Goal: Answer question/provide support: Share knowledge or assist other users

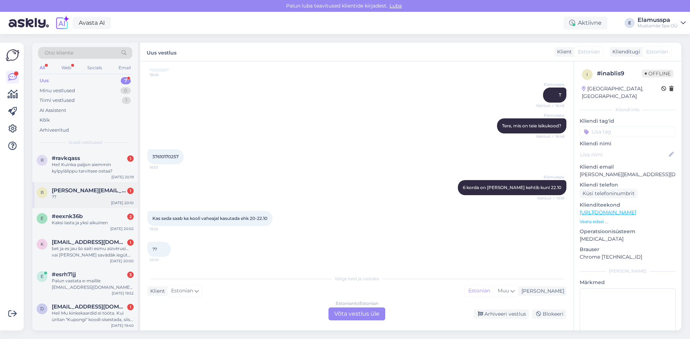
click at [81, 190] on span "[PERSON_NAME][EMAIL_ADDRESS][DOMAIN_NAME]" at bounding box center [89, 190] width 75 height 6
click at [339, 315] on div "Estonian to Estonian Võta vestlus üle" at bounding box center [356, 314] width 57 height 13
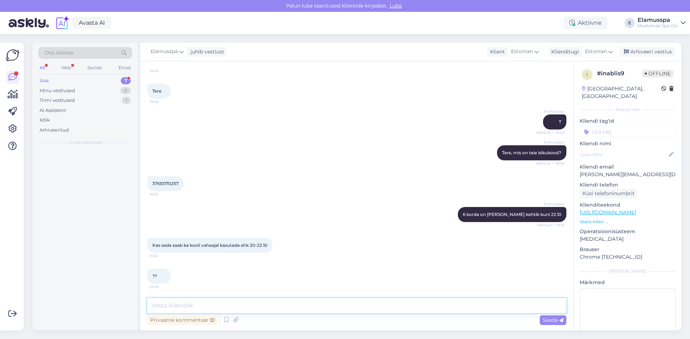
click at [309, 307] on textarea at bounding box center [356, 305] width 419 height 15
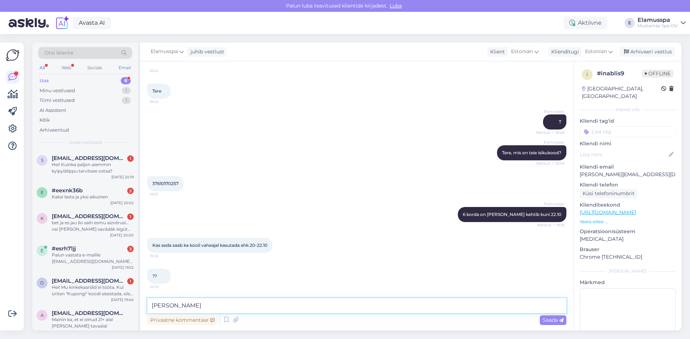
type textarea "Jah"
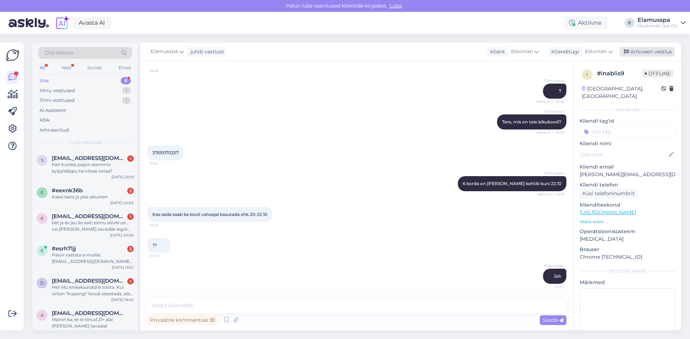
click at [653, 53] on div "Arhiveeri vestlus" at bounding box center [646, 52] width 55 height 10
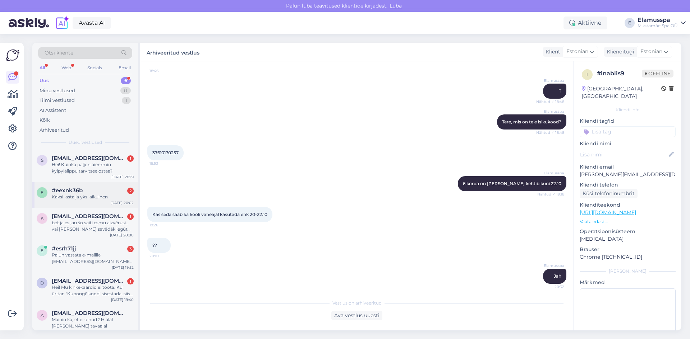
click at [86, 198] on div "Kaksi lasta ja yksi aikuinen" at bounding box center [93, 197] width 82 height 6
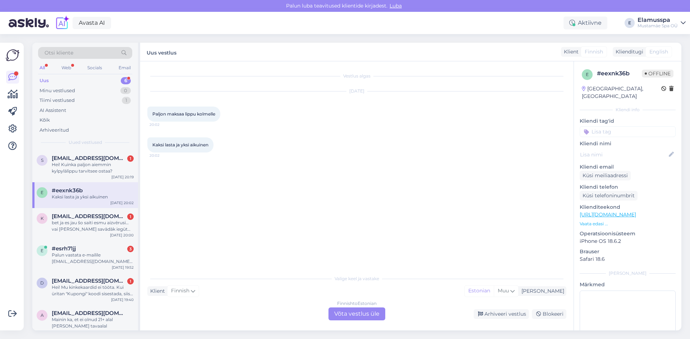
click at [348, 315] on div "Finnish to Estonian Võta vestlus üle" at bounding box center [356, 314] width 57 height 13
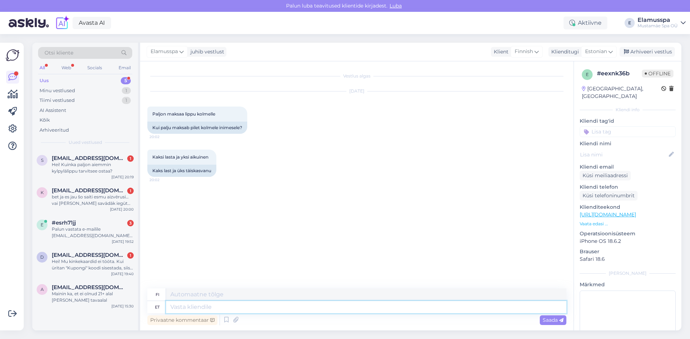
click at [226, 305] on textarea at bounding box center [366, 307] width 400 height 12
type textarea "Tere,"
type textarea "Hei,"
type textarea "Tere, meie"
type textarea "Hei, me"
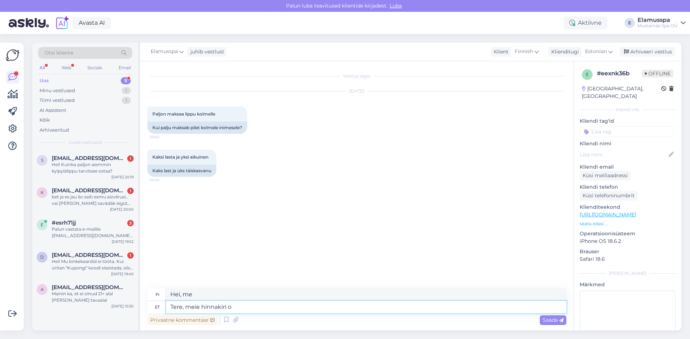
type textarea "Tere, meie hinnakiri on"
type textarea "Hei, hinnastomme"
type textarea "Tere, meie hinnakiri on sii"
type textarea "Hei, hinnastomme on"
paste textarea "[URL][DOMAIN_NAME]"
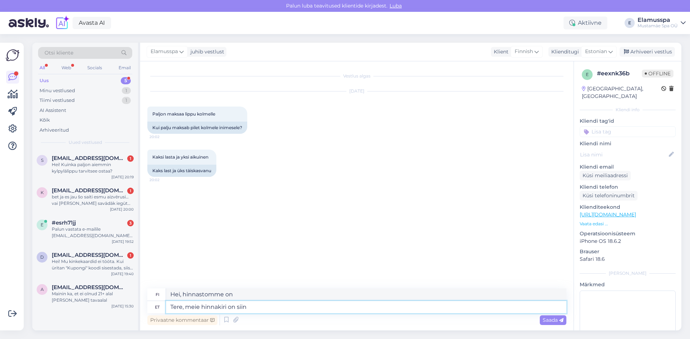
type textarea "Tere, meie hinnakiri on siin [URL][DOMAIN_NAME]"
type textarea "Hei, hinnastomme on täällä [URL][DOMAIN_NAME]"
click at [237, 308] on textarea "Tere, meie hinnakiri on siin [URL][DOMAIN_NAME]" at bounding box center [366, 307] width 400 height 12
drag, startPoint x: 247, startPoint y: 307, endPoint x: 186, endPoint y: 310, distance: 61.5
click at [186, 310] on textarea "Tere, meie hinnakiri on siin [URL][DOMAIN_NAME]" at bounding box center [366, 307] width 400 height 12
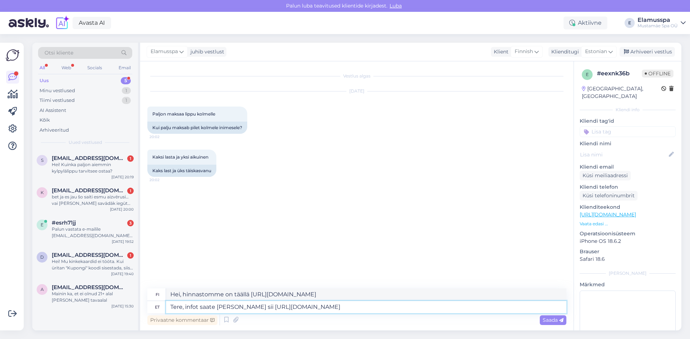
type textarea "Tere, infot saate [PERSON_NAME] siin [URL][DOMAIN_NAME]"
type textarea "Hei, löydät tietoa täältä [URL][DOMAIN_NAME]"
type textarea "Tere, infot saate [PERSON_NAME] siin [URL][DOMAIN_NAME]"
click at [430, 261] on div "Vestlus algas [DATE] Paljon maksaa lippu kolmelle 20:02 Kui palju maksab pilet …" at bounding box center [359, 176] width 425 height 214
click at [559, 318] on span "Saada" at bounding box center [552, 320] width 21 height 6
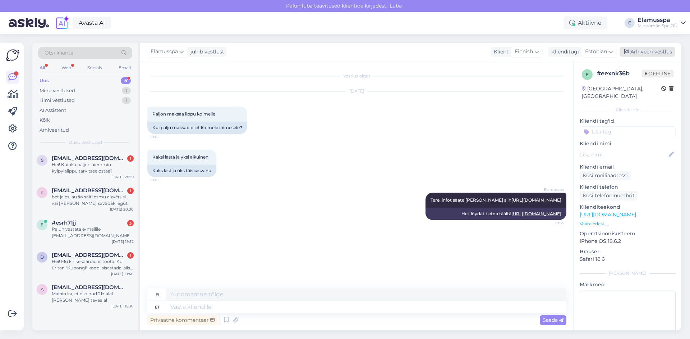
click at [643, 49] on div "Arhiveeri vestlus" at bounding box center [646, 52] width 55 height 10
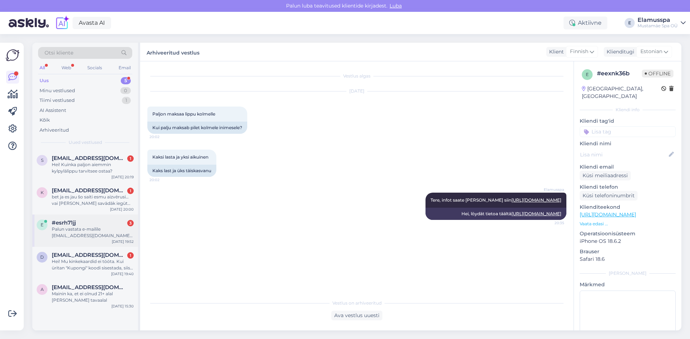
click at [95, 230] on div "Palun vastata e-mailile [EMAIL_ADDRESS][DOMAIN_NAME]. Vabandan teise vestluspär…" at bounding box center [93, 232] width 82 height 13
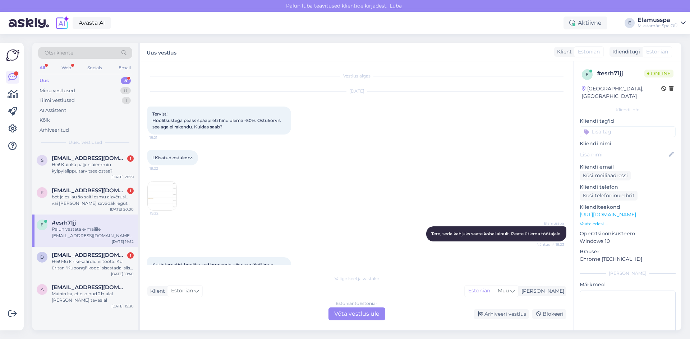
scroll to position [103, 0]
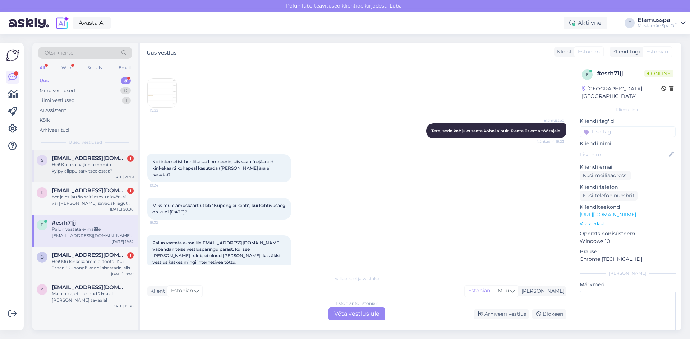
click at [99, 152] on div "s [EMAIL_ADDRESS][DOMAIN_NAME] 1 Hei! Kuinka paljon aiemmin kylpylälippu tarvit…" at bounding box center [85, 166] width 106 height 32
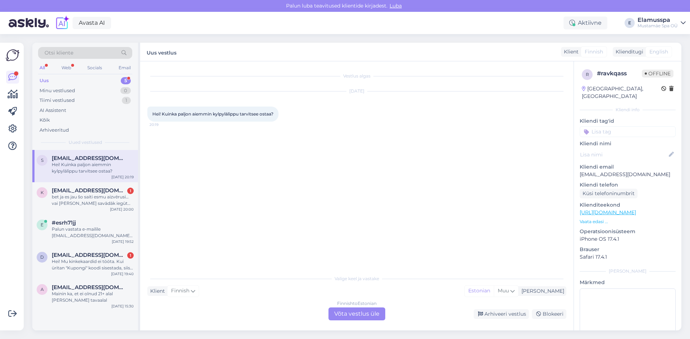
click at [344, 317] on div "Finnish to Estonian Võta vestlus üle" at bounding box center [356, 314] width 57 height 13
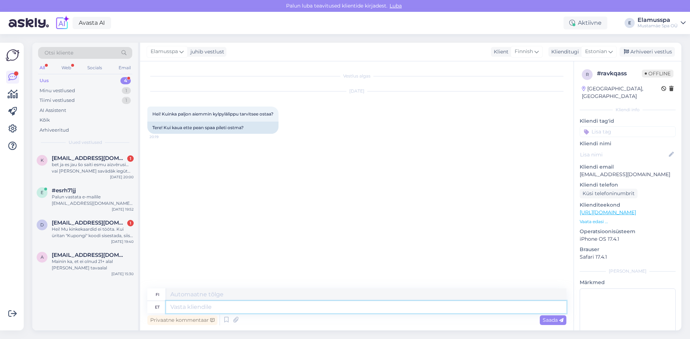
click at [204, 309] on textarea at bounding box center [366, 307] width 400 height 12
type textarea "Tere, s"
type textarea "Hei,"
type textarea "Tere, saate"
type textarea "Hei, [PERSON_NAME]"
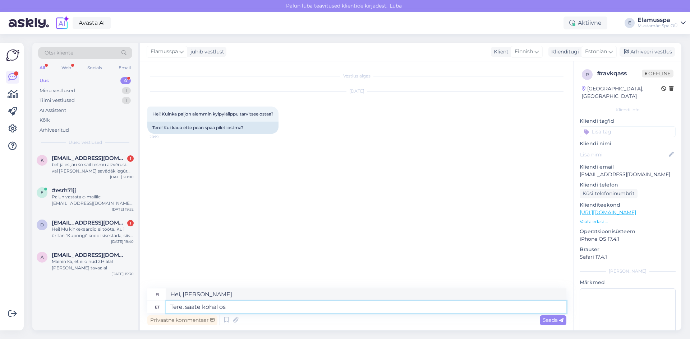
type textarea "Tere, saate kohal ost"
type textarea "Hei, olet täällä."
type textarea "Tere, saate kohal osta."
type textarea "Hei, [PERSON_NAME] ostaa täältä."
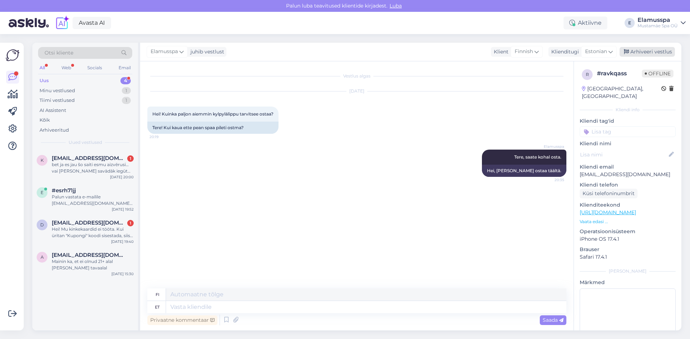
click at [641, 50] on div "Arhiveeri vestlus" at bounding box center [646, 52] width 55 height 10
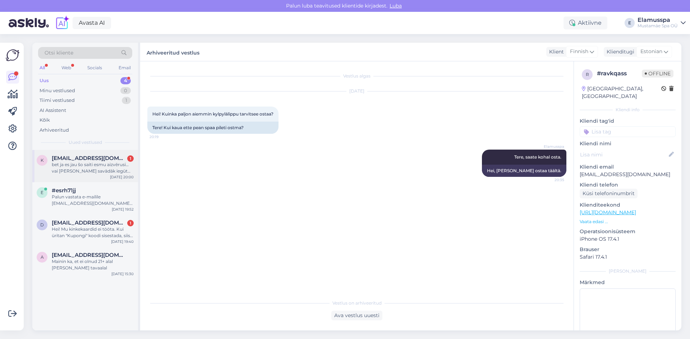
click at [68, 173] on div "bet ja es jau šo saiti esmu aizvērusi… vai [PERSON_NAME] savādāk iegūt kupnus?" at bounding box center [93, 168] width 82 height 13
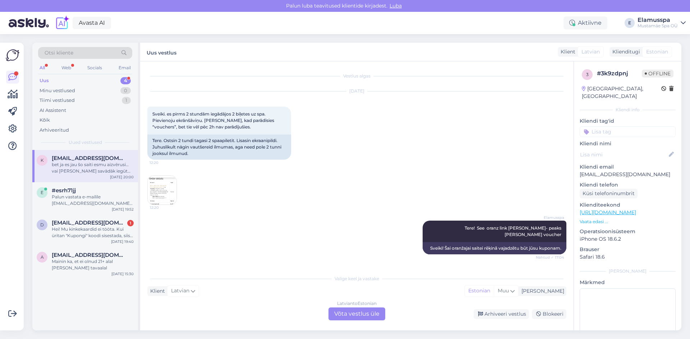
scroll to position [54, 0]
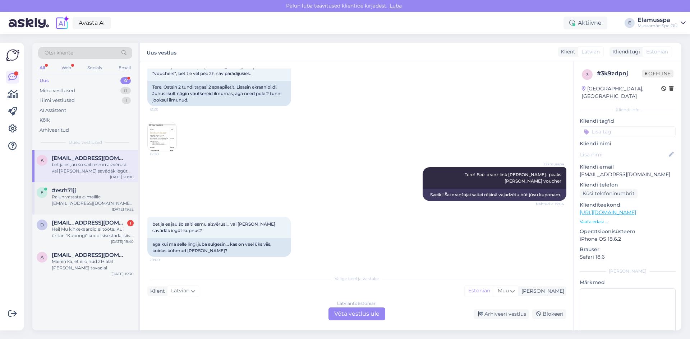
click at [79, 189] on div "#esrh71jj" at bounding box center [93, 190] width 82 height 6
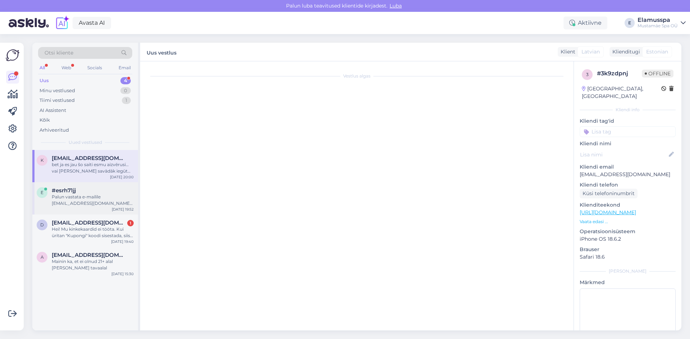
scroll to position [103, 0]
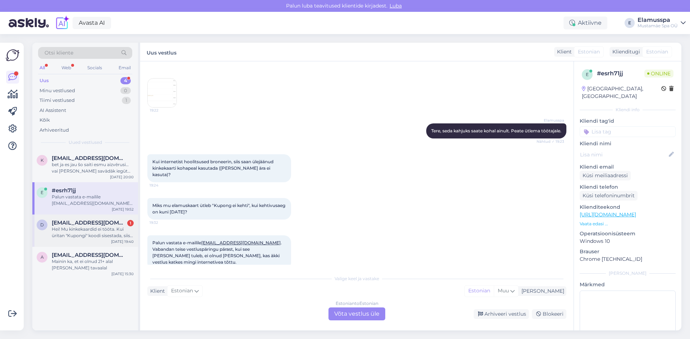
click at [86, 226] on span "[EMAIL_ADDRESS][DOMAIN_NAME]" at bounding box center [89, 223] width 75 height 6
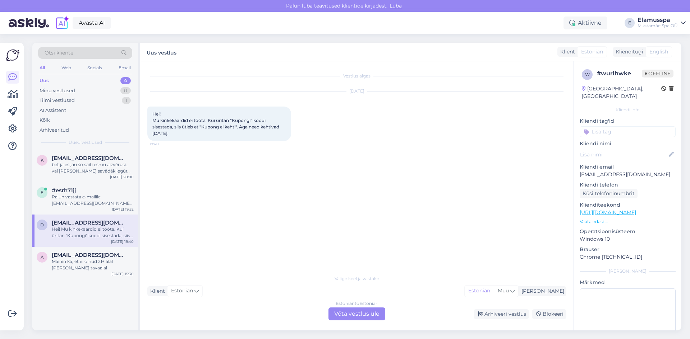
click at [340, 313] on div "Estonian to Estonian Võta vestlus üle" at bounding box center [356, 314] width 57 height 13
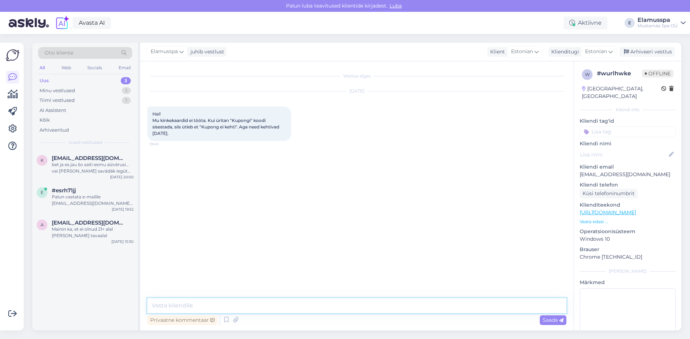
click at [222, 306] on textarea at bounding box center [356, 305] width 419 height 15
type textarea "Tere, mis kupong teil on?"
click at [547, 318] on span "Saada" at bounding box center [552, 320] width 21 height 6
click at [642, 57] on div "Elamusspa juhib vestlust Klient Estonian Arabic Belarusian Bulgarian Chinese Cz…" at bounding box center [410, 52] width 541 height 19
click at [646, 54] on div "Arhiveeri vestlus" at bounding box center [646, 52] width 55 height 10
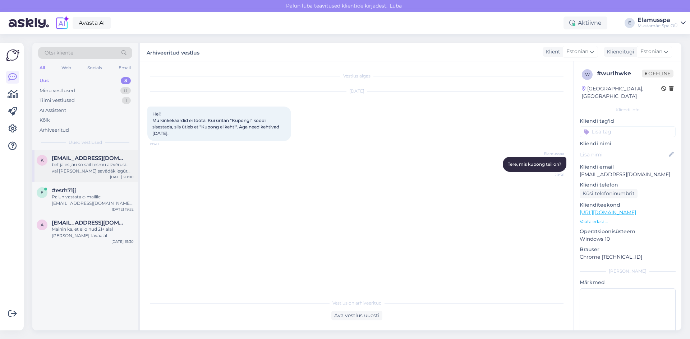
click at [99, 180] on div "k [EMAIL_ADDRESS][DOMAIN_NAME] bet ja es jau šo saiti esmu aizvērusi… vai [PERS…" at bounding box center [85, 166] width 106 height 32
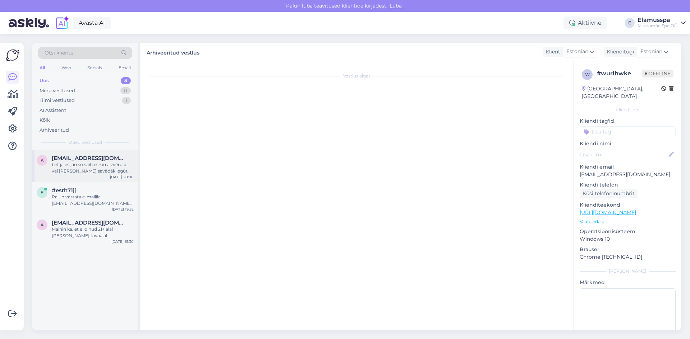
scroll to position [54, 0]
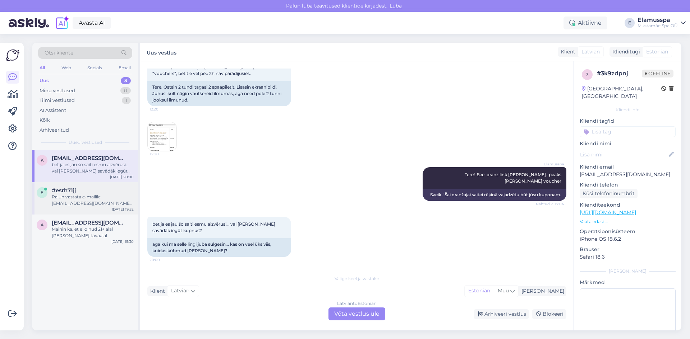
click at [58, 199] on div "Palun vastata e-mailile [EMAIL_ADDRESS][DOMAIN_NAME]. Vabandan teise vestluspär…" at bounding box center [93, 200] width 82 height 13
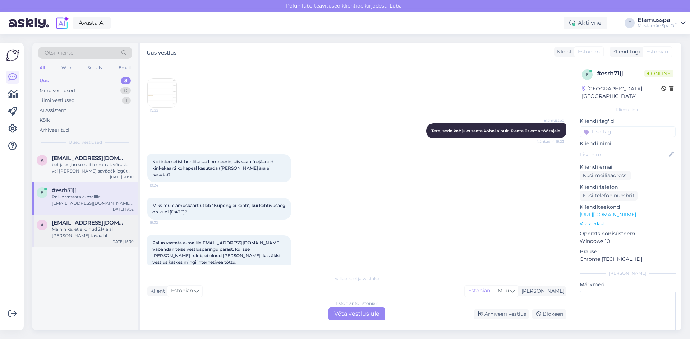
click at [102, 239] on div "Mainin ka, et ei olnud 21+ alal [PERSON_NAME] tavaalal" at bounding box center [93, 232] width 82 height 13
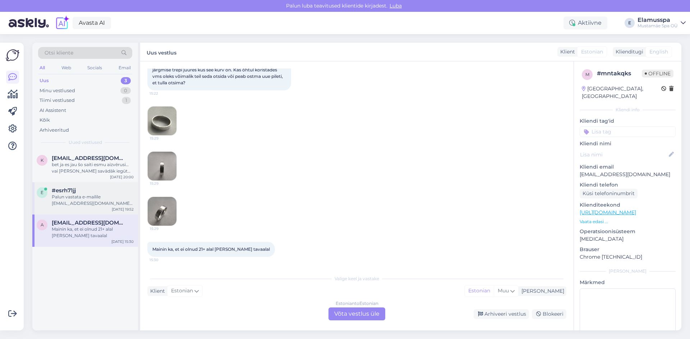
click at [101, 196] on div "Palun vastata e-mailile [EMAIL_ADDRESS][DOMAIN_NAME]. Vabandan teise vestluspär…" at bounding box center [93, 200] width 82 height 13
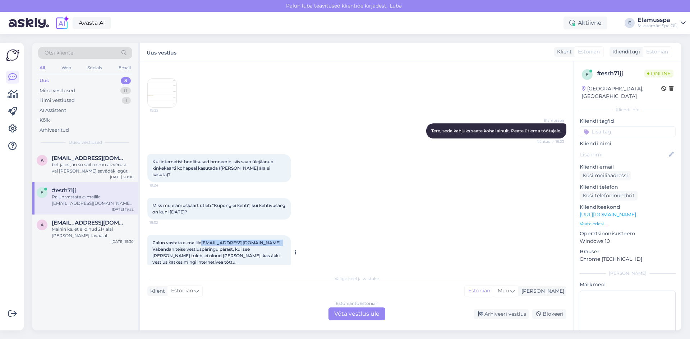
drag, startPoint x: 254, startPoint y: 237, endPoint x: 203, endPoint y: 237, distance: 51.0
click at [203, 240] on span "Palun vastata e-mailile [EMAIL_ADDRESS][DOMAIN_NAME] . Vabandan teise vestluspä…" at bounding box center [217, 252] width 130 height 25
copy span "[EMAIL_ADDRESS][DOMAIN_NAME] ."
click at [84, 234] on div "Mainin ka, et ei olnud 21+ alal [PERSON_NAME] tavaalal" at bounding box center [93, 232] width 82 height 13
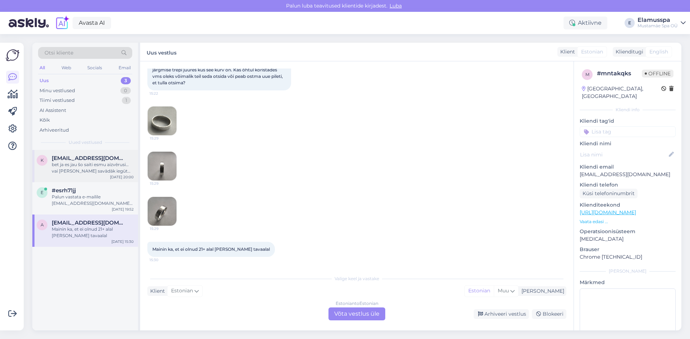
click at [93, 169] on div "bet ja es jau šo saiti esmu aizvērusi… vai [PERSON_NAME] savādāk iegūt kupnus?" at bounding box center [93, 168] width 82 height 13
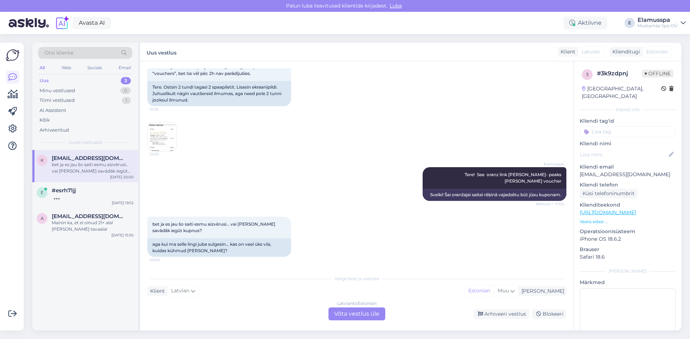
click at [163, 144] on img at bounding box center [162, 136] width 29 height 29
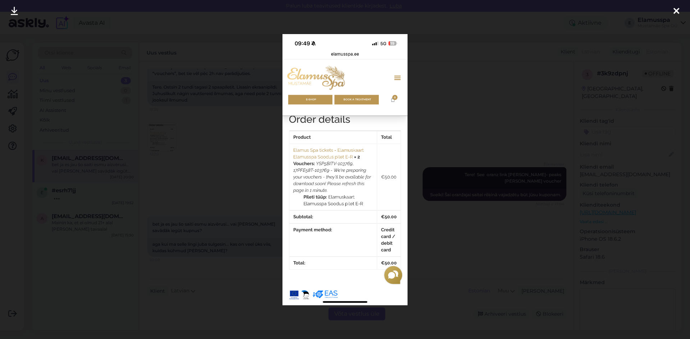
click at [196, 168] on div at bounding box center [345, 169] width 690 height 339
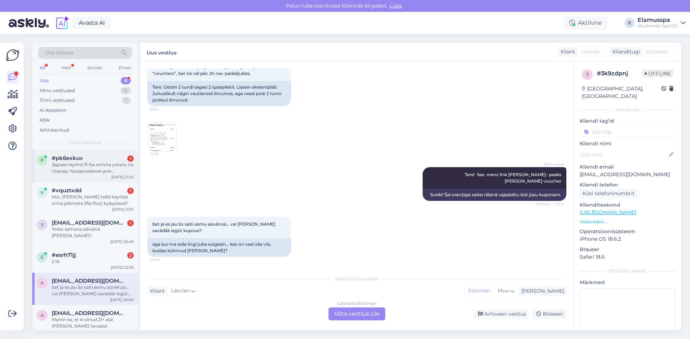
click at [87, 157] on div "#pk6exkuv 1" at bounding box center [93, 158] width 82 height 6
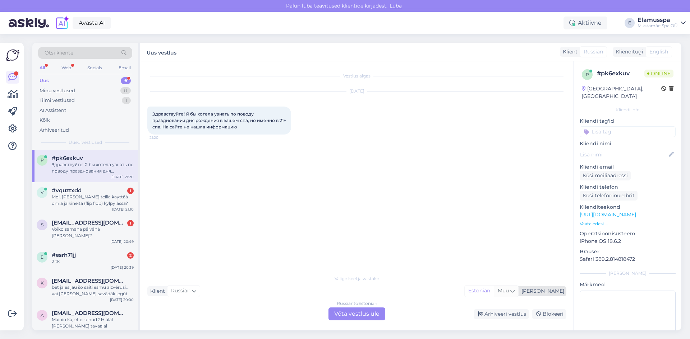
click at [509, 293] on span "Muu" at bounding box center [502, 291] width 11 height 6
click at [456, 269] on div "Vestlus algas [DATE] Здравствуйте! Я бы хотела узнать по поводу празднования дн…" at bounding box center [356, 195] width 433 height 269
click at [363, 307] on div "Russian to Estonian" at bounding box center [357, 304] width 41 height 6
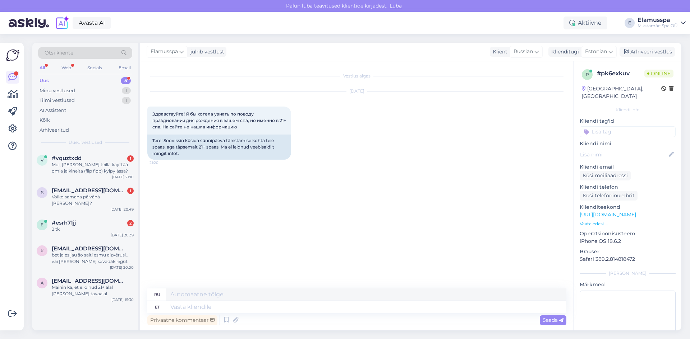
click at [169, 44] on div "Elamusspa juhib vestlust Klient Russian Arabic Belarusian Bulgarian Chinese Cze…" at bounding box center [410, 52] width 541 height 19
click at [169, 49] on div "Elamusspa" at bounding box center [167, 51] width 41 height 11
click at [179, 102] on div "[PERSON_NAME]" at bounding box center [187, 101] width 62 height 9
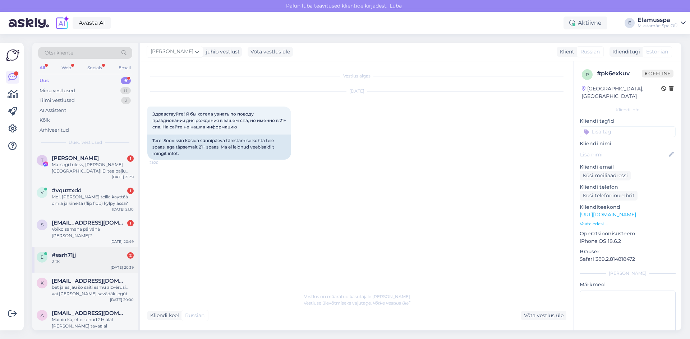
click at [107, 259] on div "2 tk" at bounding box center [93, 262] width 82 height 6
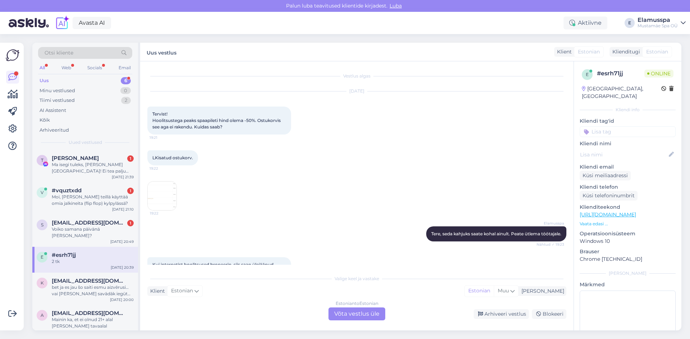
scroll to position [171, 0]
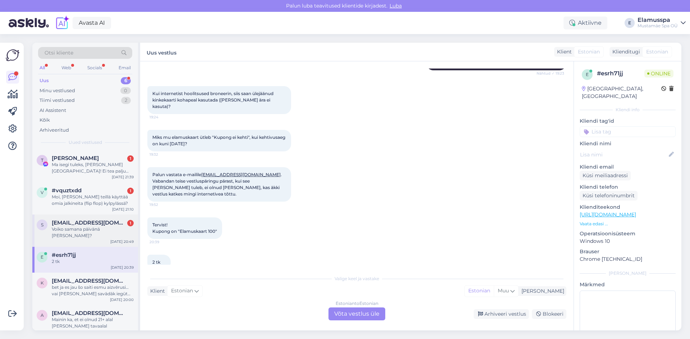
click at [83, 231] on div "Voiko samana päivänä [PERSON_NAME]?" at bounding box center [93, 232] width 82 height 13
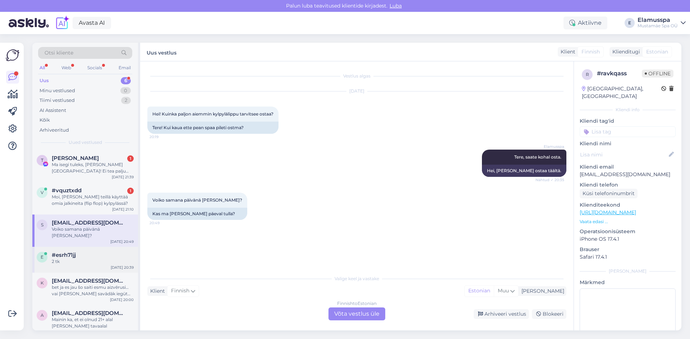
click at [82, 259] on div "2 tk" at bounding box center [93, 262] width 82 height 6
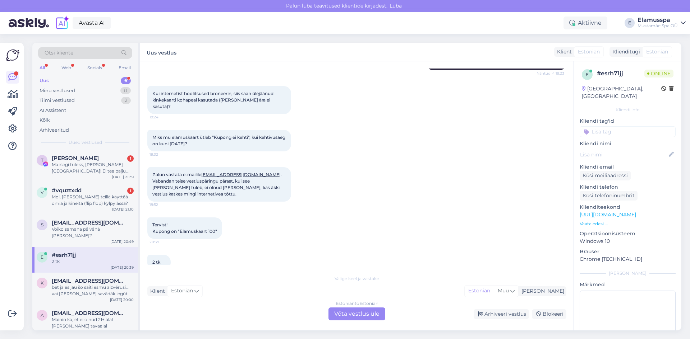
click at [338, 312] on div "Estonian to Estonian Võta vestlus üle" at bounding box center [356, 314] width 57 height 13
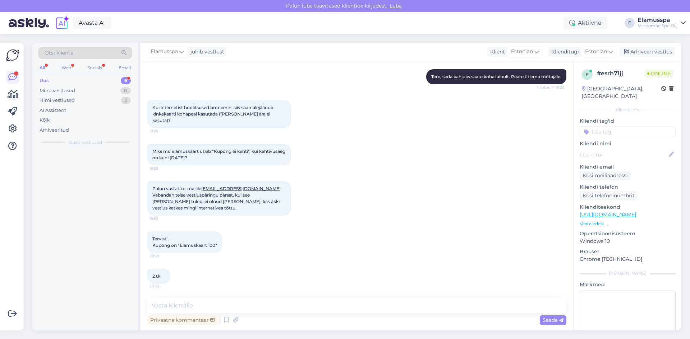
scroll to position [144, 0]
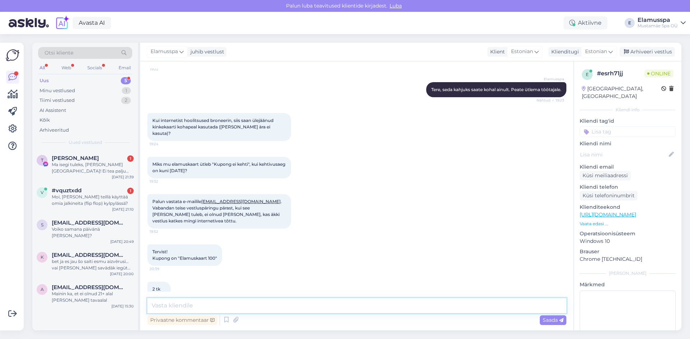
click at [183, 306] on textarea at bounding box center [356, 305] width 419 height 15
type textarea "Tere, seda veebilehel kasutada kahjuks ei saa. Ma võin broneerida teile või või…"
click at [556, 319] on span "Saada" at bounding box center [552, 320] width 21 height 6
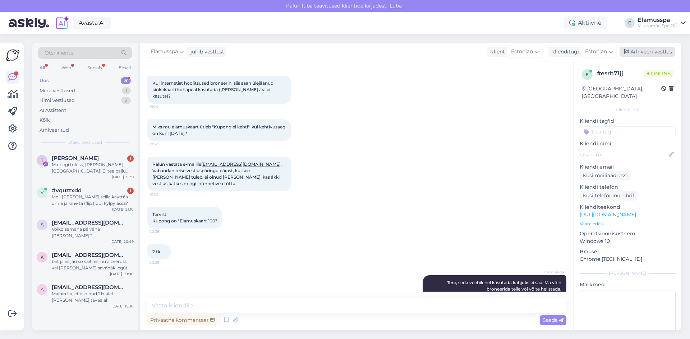
click at [635, 54] on div "Arhiveeri vestlus" at bounding box center [646, 52] width 55 height 10
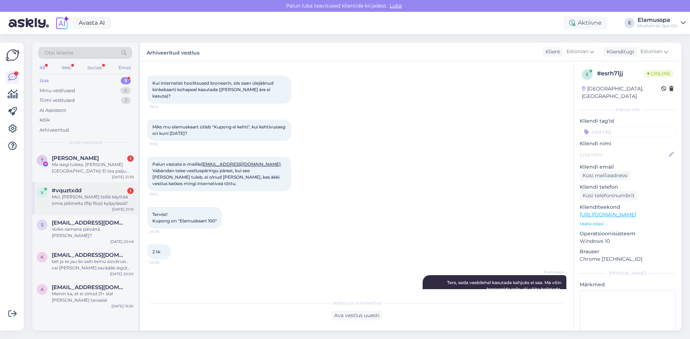
click at [67, 194] on div "Moi, [PERSON_NAME] teillä käyttää omia jalkineita (flip flop) kylpylässä?" at bounding box center [93, 200] width 82 height 13
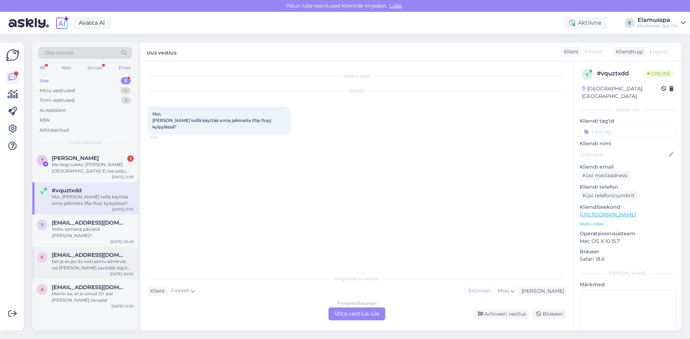
scroll to position [0, 0]
click at [355, 318] on div "Finnish to Estonian Võta vestlus üle" at bounding box center [356, 314] width 57 height 13
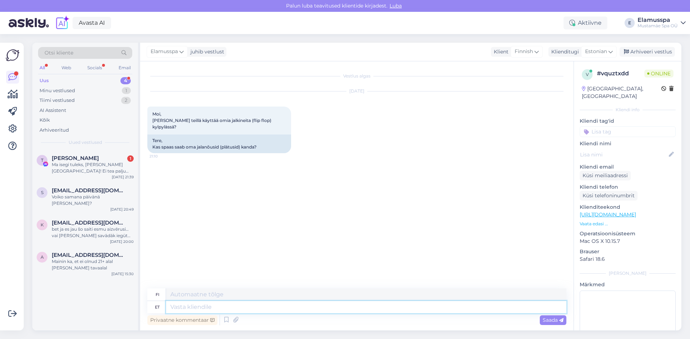
click at [179, 309] on textarea at bounding box center [366, 307] width 400 height 12
type textarea "Tere, j"
type textarea "Hei,"
type textarea "Tere, jah, e"
type textarea "Hei, kyllä,"
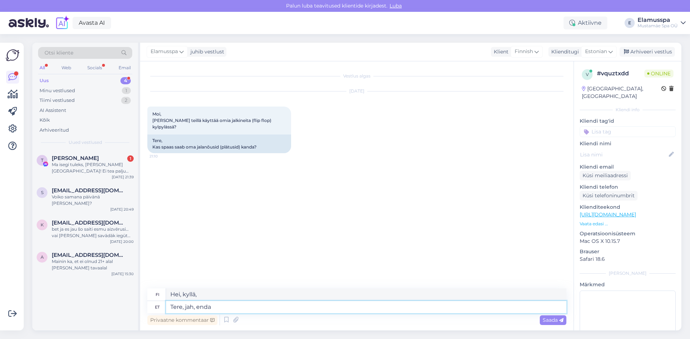
type textarea "Tere, jah, enda"
type textarea "Hei, kyllä, minun."
type textarea "Tere, jah, enda plätusid"
type textarea "Hei, kyllä, varvassandaalisi"
type textarea "Tere, jah, enda plätusid saab kand"
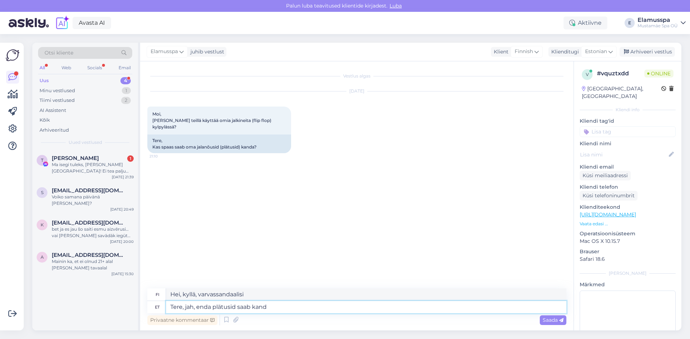
type textarea "Hei, kyllä, [PERSON_NAME] tuoda omat varvassandaalisi."
type textarea "Tere, jah, enda plätusid saab kanda"
type textarea "Hei, kyllä, [PERSON_NAME] käyttää omia varvassandaalejasi."
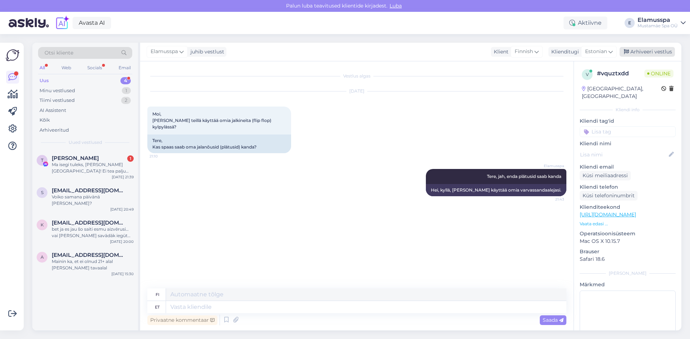
click at [650, 54] on div "Arhiveeri vestlus" at bounding box center [646, 52] width 55 height 10
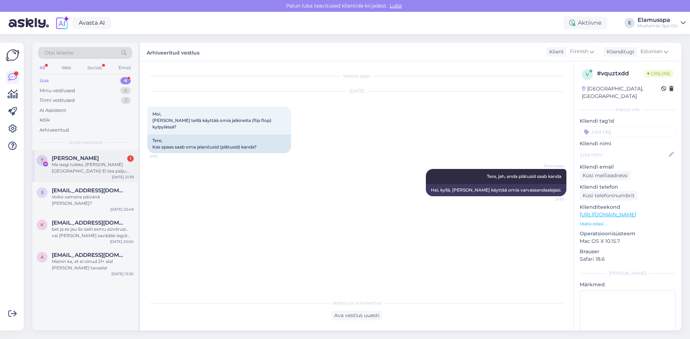
click at [99, 166] on div "Ma isegi tuleks, [PERSON_NAME] [GEOGRAPHIC_DATA]! Ei tea palju [PERSON_NAME] ma…" at bounding box center [93, 168] width 82 height 13
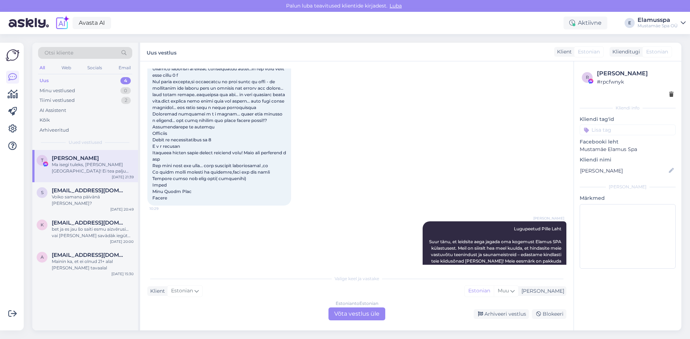
scroll to position [180, 0]
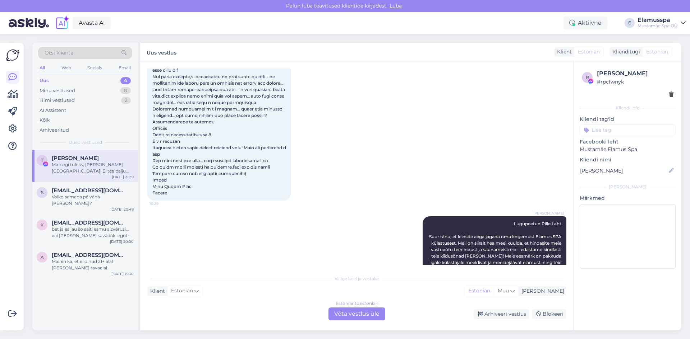
click at [350, 309] on div "Estonian to Estonian Võta vestlus üle" at bounding box center [356, 314] width 57 height 13
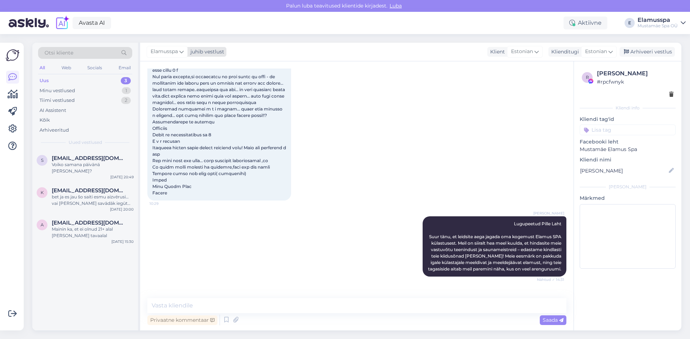
click at [171, 51] on span "Elamusspa" at bounding box center [163, 52] width 27 height 8
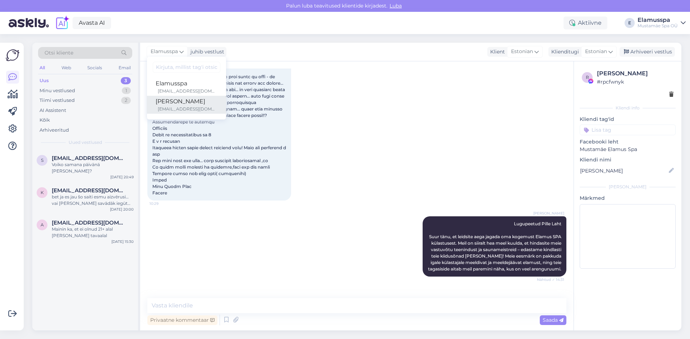
click at [185, 104] on div "[PERSON_NAME]" at bounding box center [187, 101] width 62 height 9
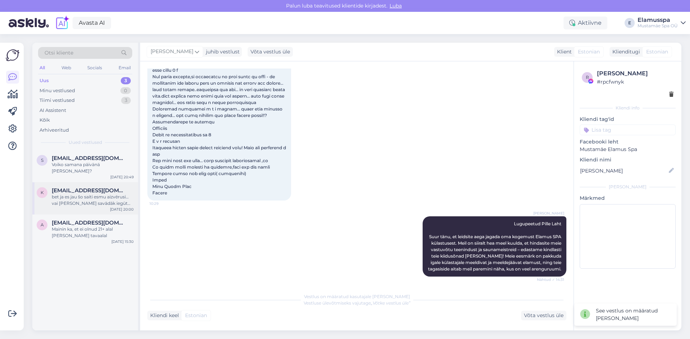
click at [93, 187] on span "[EMAIL_ADDRESS][DOMAIN_NAME]" at bounding box center [89, 190] width 75 height 6
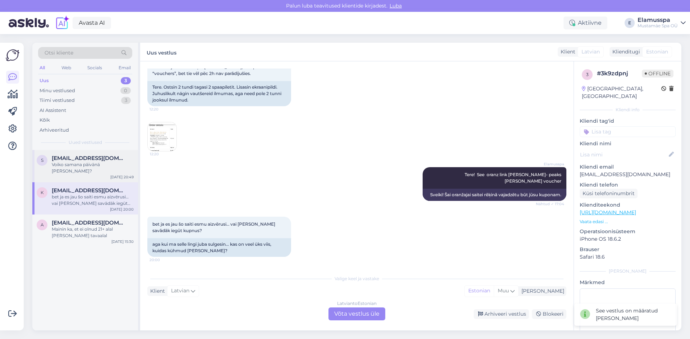
click at [106, 169] on div "s [EMAIL_ADDRESS][DOMAIN_NAME] Voiko samana päivänä [PERSON_NAME]? [DATE] 20:49" at bounding box center [85, 166] width 106 height 32
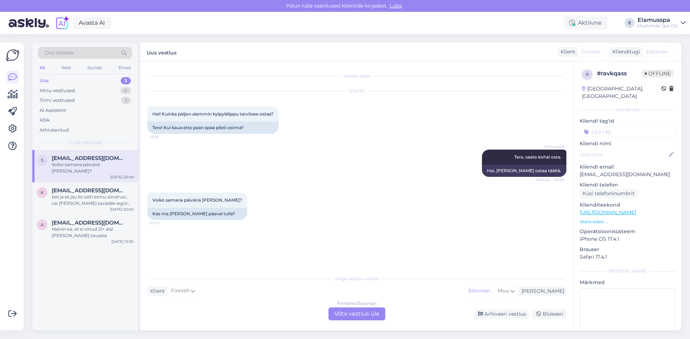
click at [358, 311] on div "Finnish to Estonian Võta vestlus üle" at bounding box center [356, 314] width 57 height 13
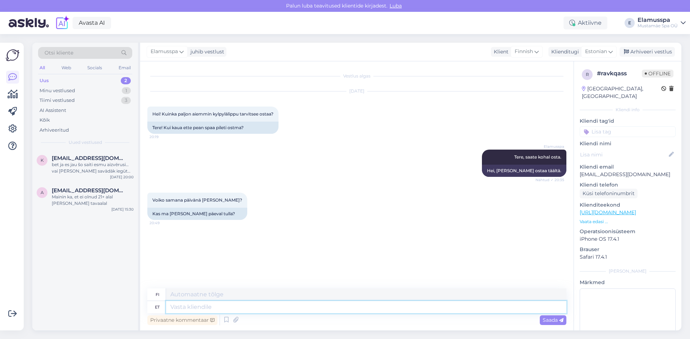
click at [249, 307] on textarea at bounding box center [366, 307] width 400 height 12
type textarea "Jah, ik"
type textarea "Kyllä,"
type textarea "Jah, ikka"
type textarea "Kyllä, yhä."
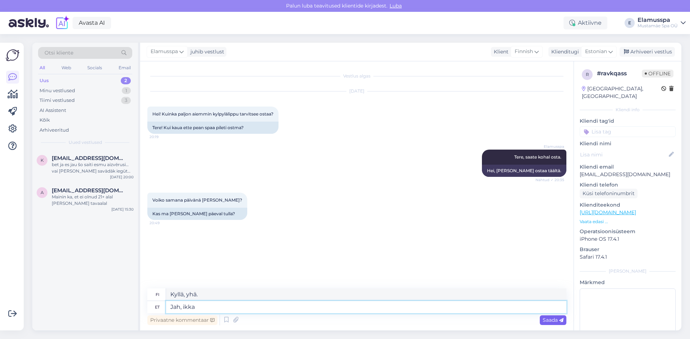
type textarea "Jah, ikka"
click at [560, 323] on icon at bounding box center [561, 321] width 4 height 4
click at [649, 53] on div "Arhiveeri vestlus" at bounding box center [646, 52] width 55 height 10
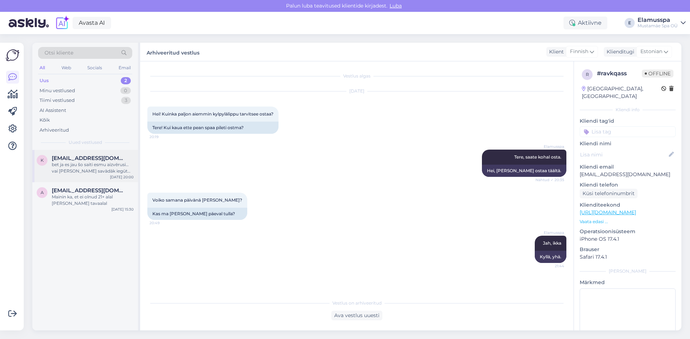
click at [93, 174] on div "bet ja es jau šo saiti esmu aizvērusi… vai [PERSON_NAME] savādāk iegūt kupnus?" at bounding box center [93, 168] width 82 height 13
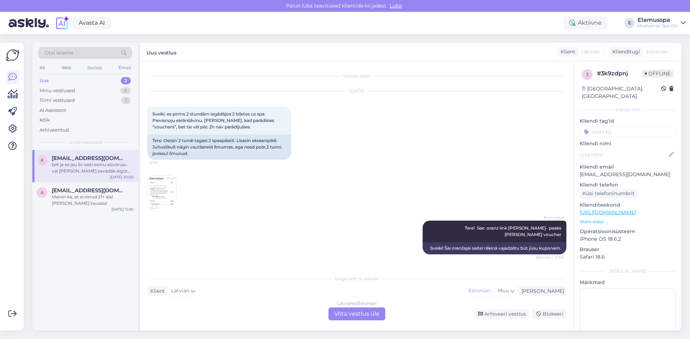
scroll to position [54, 0]
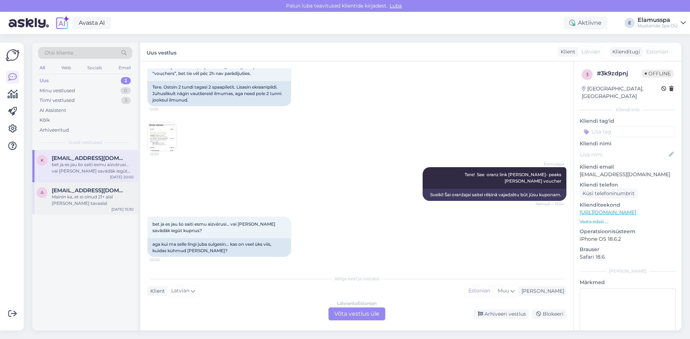
click at [98, 201] on div "Mainin ka, et ei olnud 21+ alal [PERSON_NAME] tavaalal" at bounding box center [93, 200] width 82 height 13
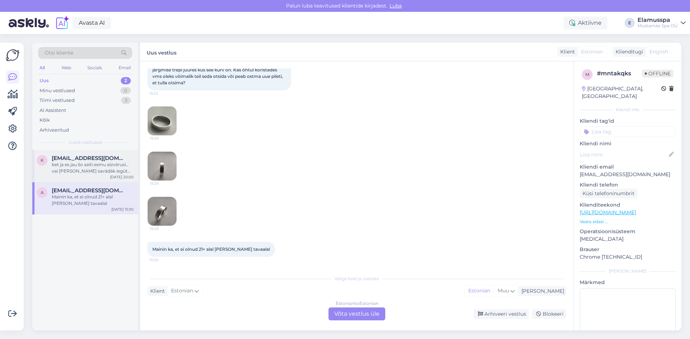
click at [96, 165] on div "bet ja es jau šo saiti esmu aizvērusi… vai [PERSON_NAME] savādāk iegūt kupnus?" at bounding box center [93, 168] width 82 height 13
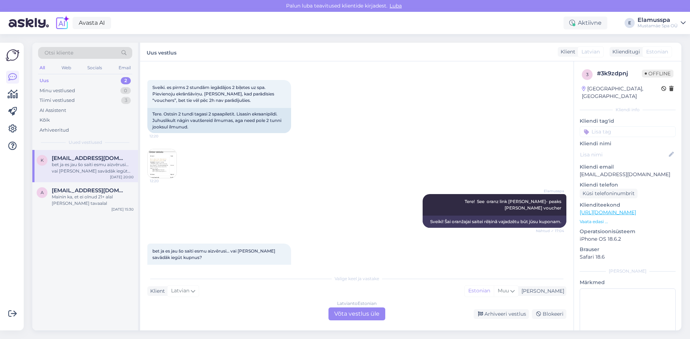
scroll to position [54, 0]
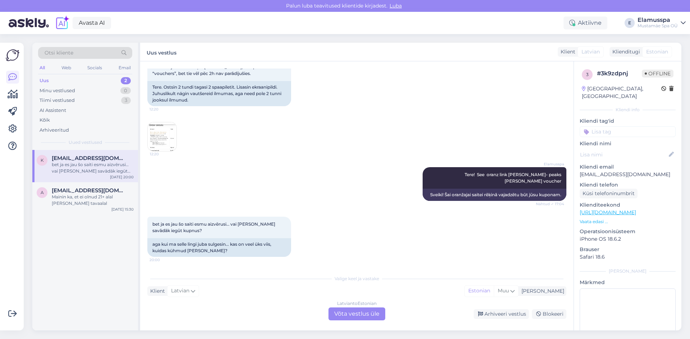
click at [366, 312] on div "Latvian to Estonian Võta vestlus üle" at bounding box center [356, 314] width 57 height 13
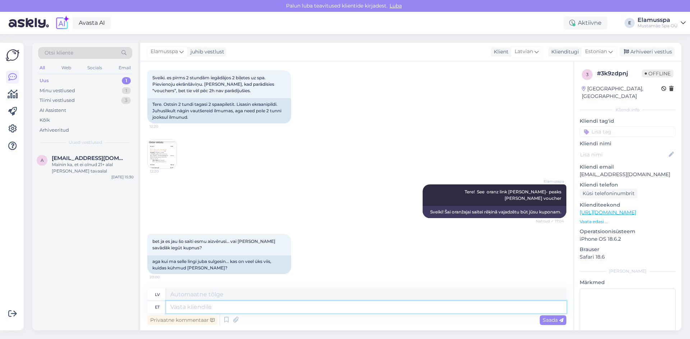
click at [324, 310] on textarea at bounding box center [366, 307] width 400 height 12
type textarea "Tere, ka"
type textarea "Sveiki,"
type textarea "Tere, kas"
type textarea "Sveiki, ir"
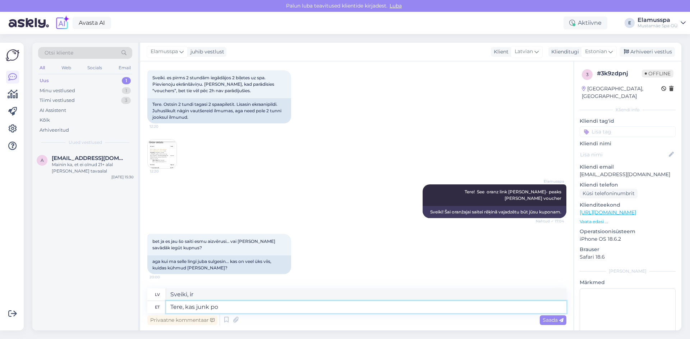
type textarea "Tere, kas junk pos"
type textarea "[PERSON_NAME], vai tas ir atkritumi?"
type textarea "Tere, kas junk postis ei"
type textarea "[PERSON_NAME], vai tas ir nevēlamais pasts?"
type textarea "Tere, kas junk postis ei ole"
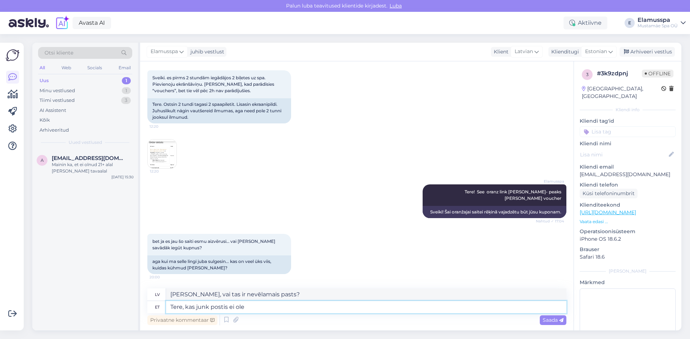
type textarea "Sveiki, vai tas ir surogātpastā?"
type textarea "Tere, kas junk postis ei ole? Kui ei"
type textarea "Sveiki, vai tas ir surogātpastā? Ja"
type textarea "Tere, kas junk postis ei ole?"
type textarea "Sveiki, vai tas ir surogātpastā?"
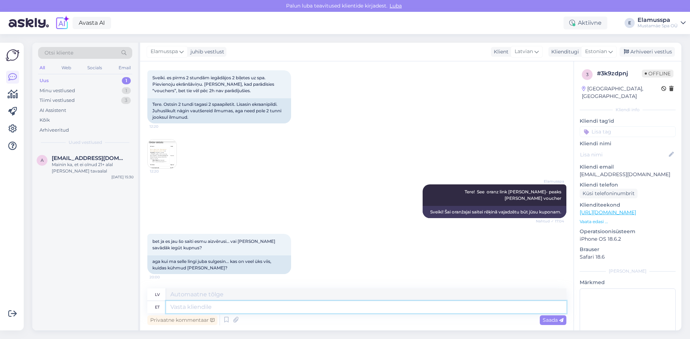
scroll to position [79, 0]
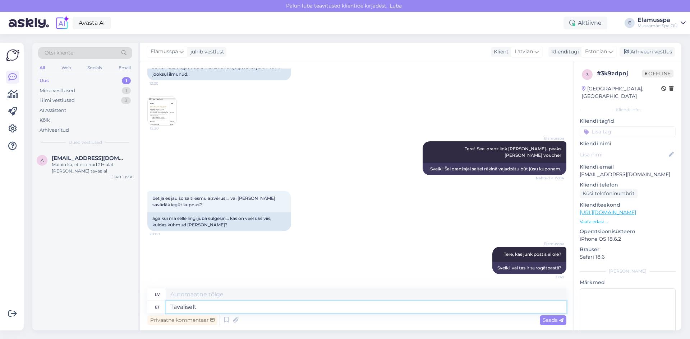
type textarea "Tavaliselt"
type textarea "Parasti"
type textarea "Tavaliselt kui"
type textarea "Parasti, kad"
type textarea "Tavaliselt"
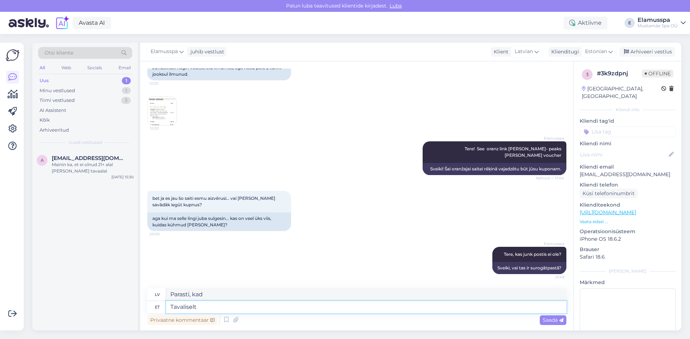
type textarea "Parasti"
type textarea "Tavaliselt saabuvad n"
type textarea "Parasti ierodas"
type textarea "Tavaliselt saabuvad nad si"
type textarea "Viņi parasti ierodas"
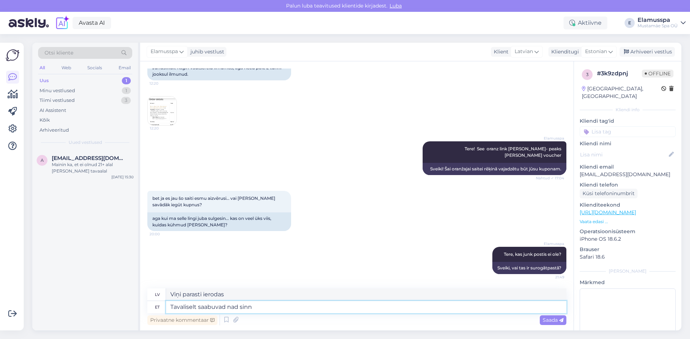
type textarea "Tavaliselt saabuvad nad sinna"
type textarea "Viņi parasti tur ierodas"
drag, startPoint x: 197, startPoint y: 310, endPoint x: 70, endPoint y: 310, distance: 127.1
click at [70, 310] on div "Otsi kliente All Web Socials Email Uus 1 Minu vestlused 1 Tiimi vestlused 3 AI …" at bounding box center [356, 187] width 649 height 288
type textarea "Mõnikord saabuvad nad sinna"
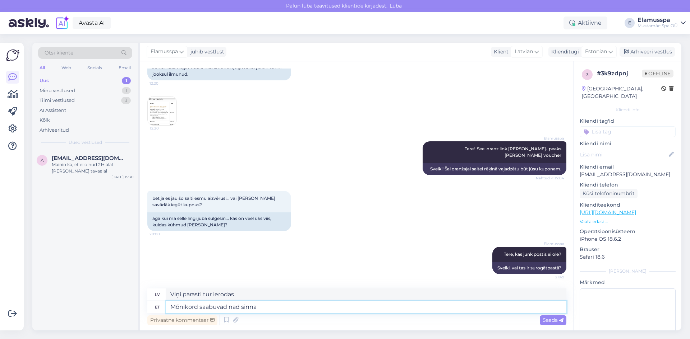
type textarea "Dažreiz viņi tur ierodas"
type textarea "Mõnikord saabuvad nad sinna"
click at [556, 320] on span "Saada" at bounding box center [552, 320] width 21 height 6
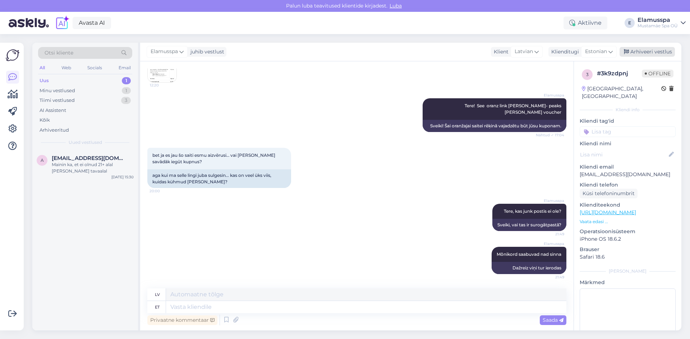
click at [645, 55] on div "Arhiveeri vestlus" at bounding box center [646, 52] width 55 height 10
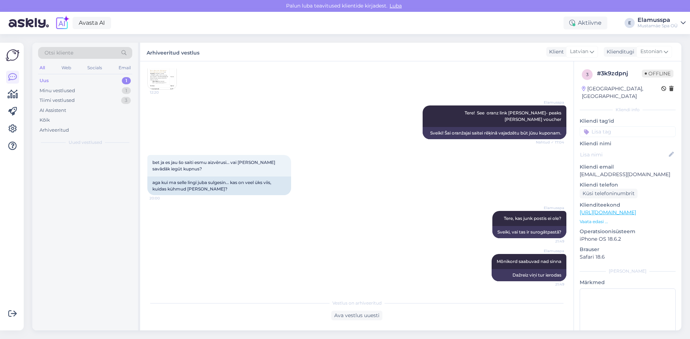
scroll to position [115, 0]
click at [110, 174] on div "Mainin ka, et ei olnud 21+ alal [PERSON_NAME] tavaalal" at bounding box center [93, 168] width 82 height 13
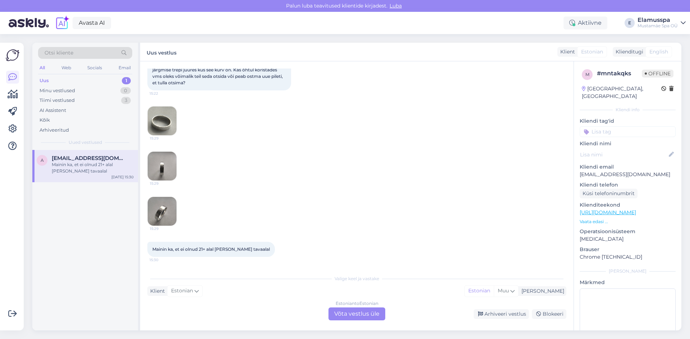
click at [284, 175] on div "15:29 15:29 15:29" at bounding box center [356, 166] width 419 height 136
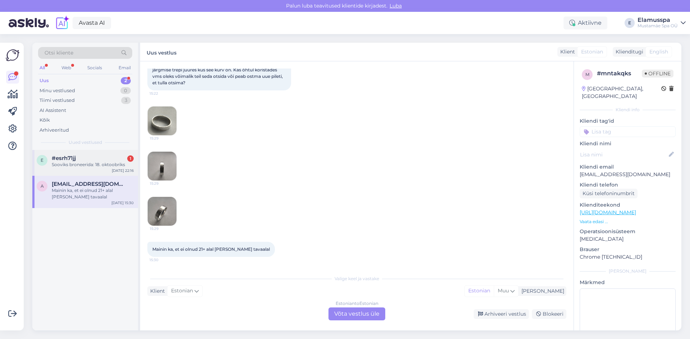
click at [102, 167] on div "Sooviks broneerida: 18. oktoobriks" at bounding box center [93, 165] width 82 height 6
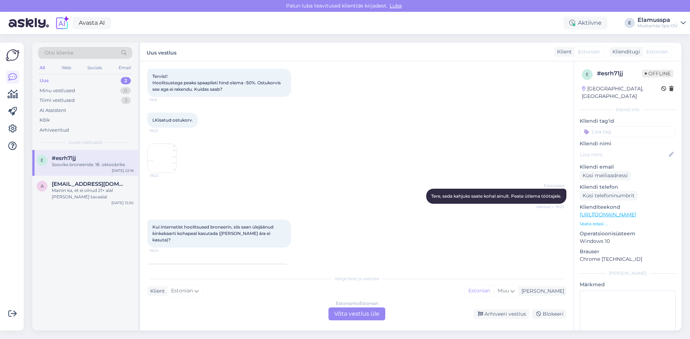
scroll to position [31, 0]
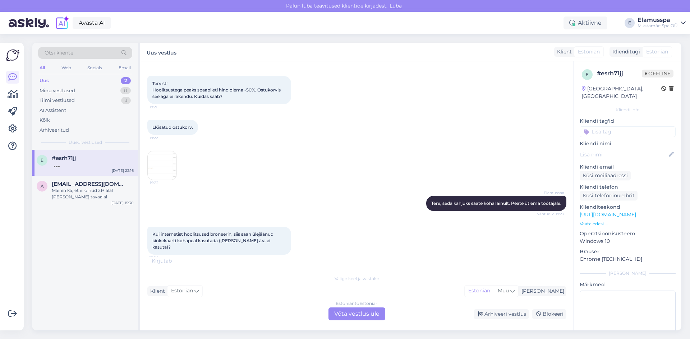
click at [169, 168] on img at bounding box center [162, 165] width 29 height 29
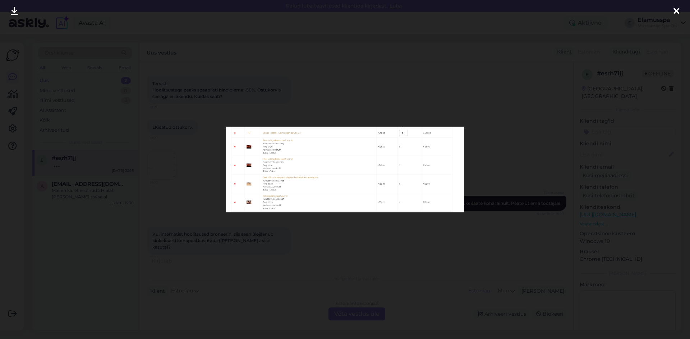
click at [169, 168] on div at bounding box center [345, 169] width 690 height 339
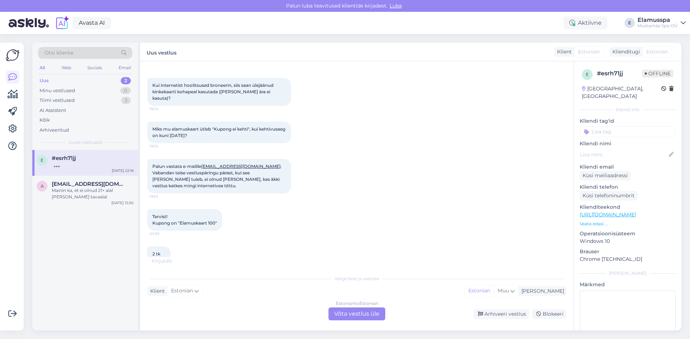
scroll to position [72, 0]
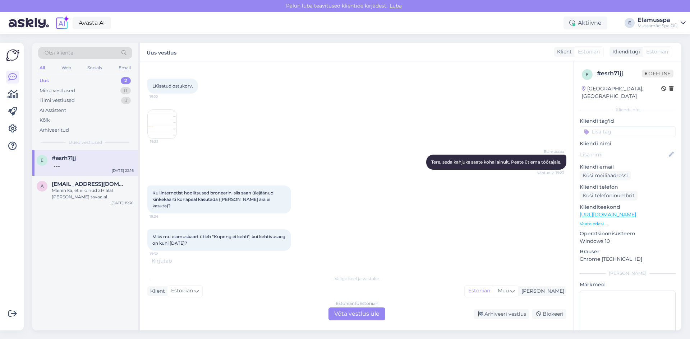
click at [166, 122] on img at bounding box center [162, 124] width 29 height 29
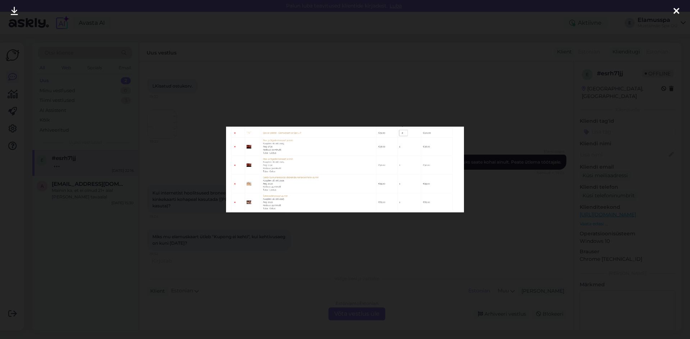
click at [286, 154] on img at bounding box center [345, 170] width 238 height 86
click at [380, 231] on div at bounding box center [345, 169] width 690 height 339
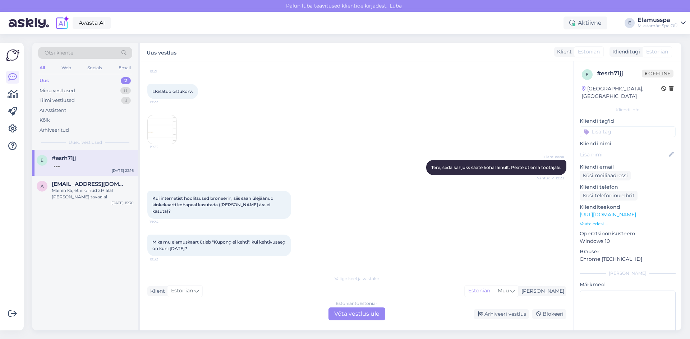
scroll to position [0, 0]
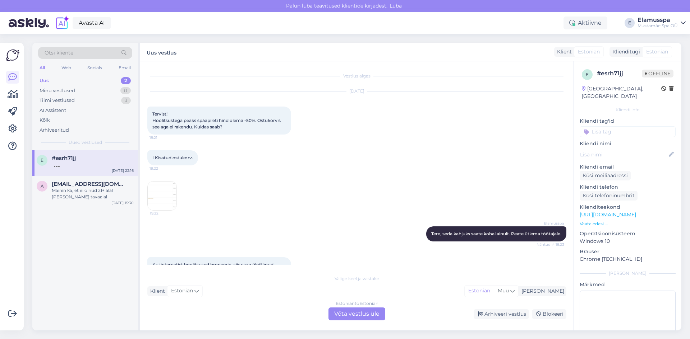
click at [165, 191] on img at bounding box center [162, 196] width 29 height 29
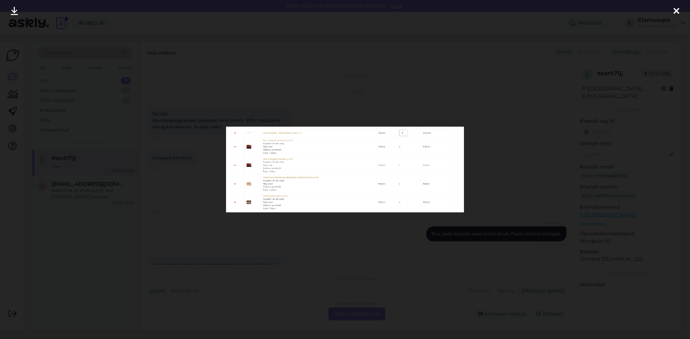
click at [210, 200] on div at bounding box center [345, 169] width 690 height 339
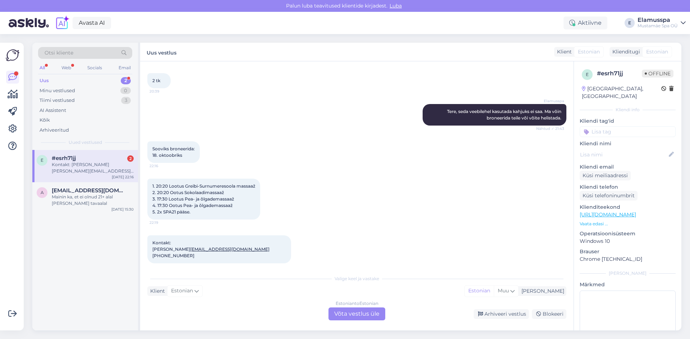
scroll to position [384, 0]
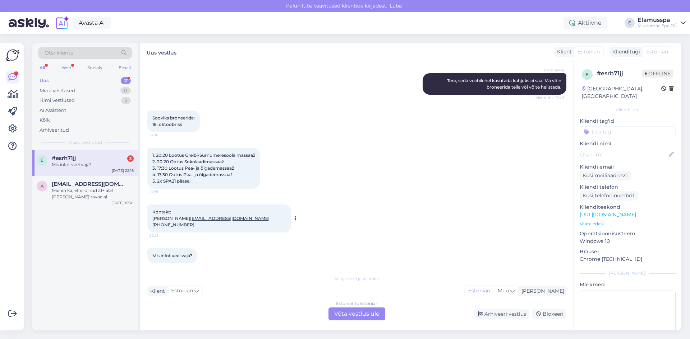
drag, startPoint x: 185, startPoint y: 220, endPoint x: 164, endPoint y: 218, distance: 21.7
click at [164, 218] on div "Kontakt: [PERSON_NAME] [PERSON_NAME][EMAIL_ADDRESS][DOMAIN_NAME] [PHONE_NUMBER]…" at bounding box center [219, 219] width 144 height 28
copy span "5695 1014"
click at [321, 254] on div "Mis infot veel vaja? 22:21" at bounding box center [356, 256] width 419 height 31
click at [354, 313] on div "Estonian to Estonian Võta vestlus üle" at bounding box center [356, 314] width 57 height 13
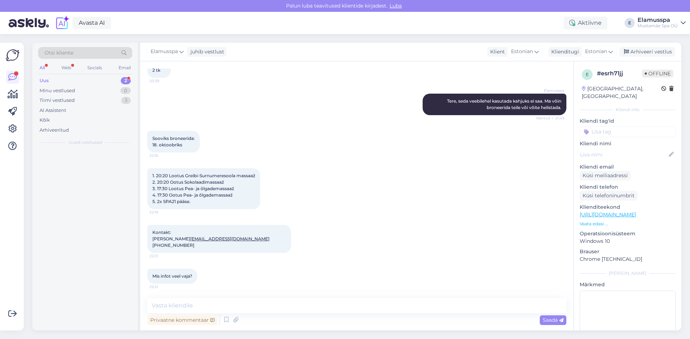
scroll to position [357, 0]
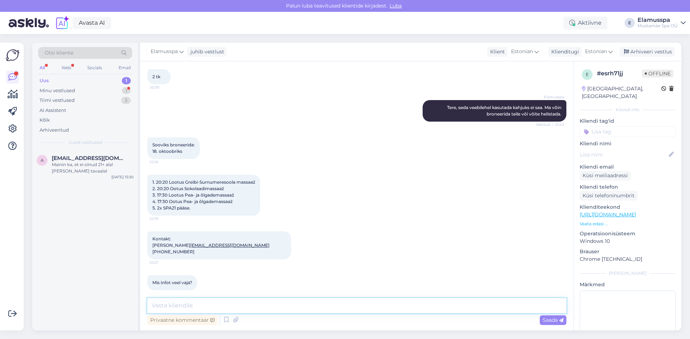
click at [303, 309] on textarea at bounding box center [356, 305] width 419 height 15
type textarea "Tere, panin kirja."
click at [546, 318] on span "Saada" at bounding box center [552, 320] width 21 height 6
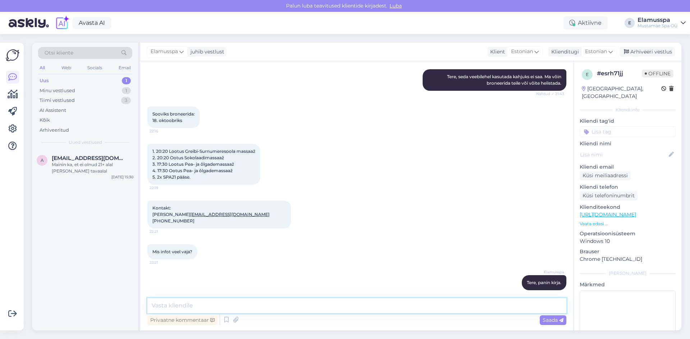
click at [467, 306] on textarea at bounding box center [356, 305] width 419 height 15
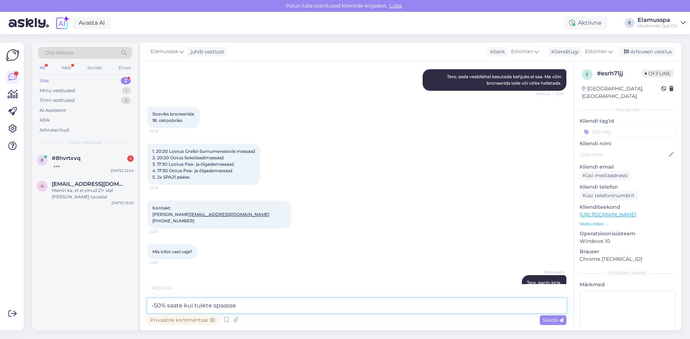
type textarea "-50% saate kui tulete spaasse."
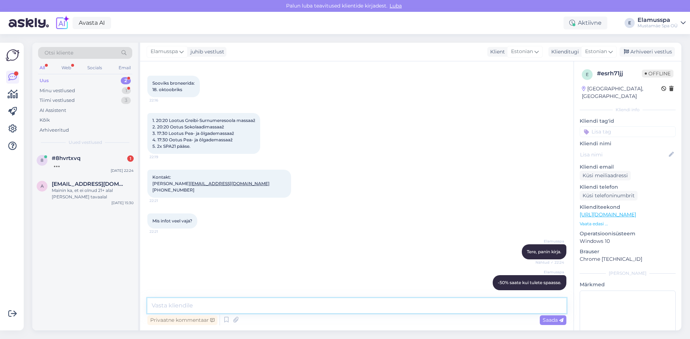
scroll to position [450, 0]
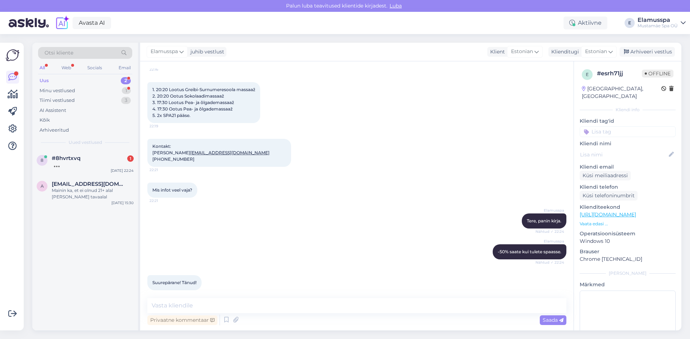
click at [358, 260] on div "Elamusspa -50% saate kui tulete spaasse. Nähtud ✓ 22:24" at bounding box center [356, 252] width 419 height 31
click at [645, 54] on div "Arhiveeri vestlus" at bounding box center [646, 52] width 55 height 10
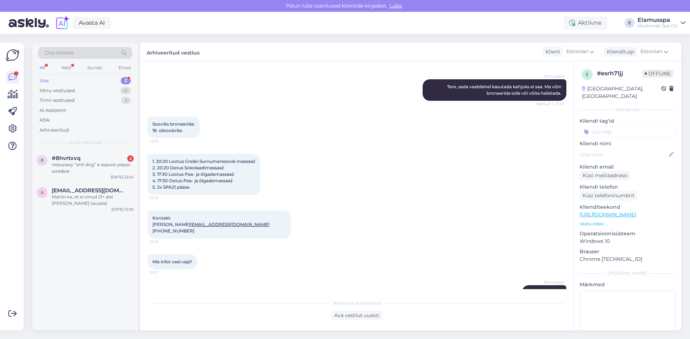
scroll to position [452, 0]
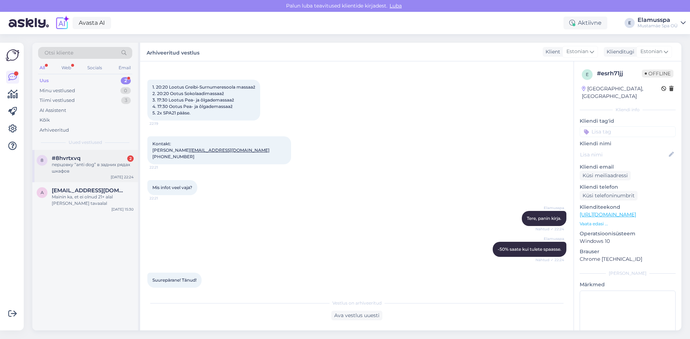
click at [54, 166] on div "перцовку “anti dog” в задних рядах шкафов" at bounding box center [93, 168] width 82 height 13
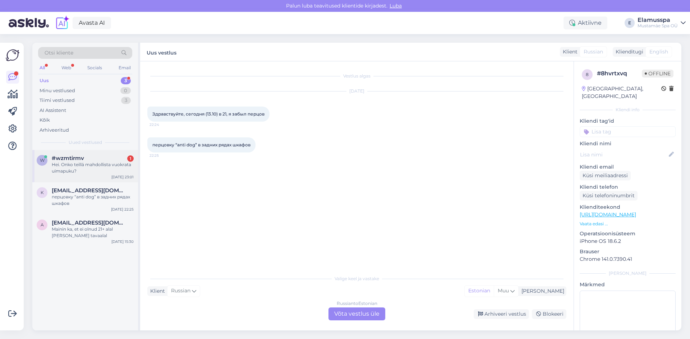
click at [95, 177] on div "w #wzmtirmv 1 Hei. Onko teillä mahdollista vuokrata uimapuku? [DATE] 23:01" at bounding box center [85, 166] width 106 height 32
click at [116, 194] on span "[EMAIL_ADDRESS][DOMAIN_NAME]" at bounding box center [89, 190] width 75 height 6
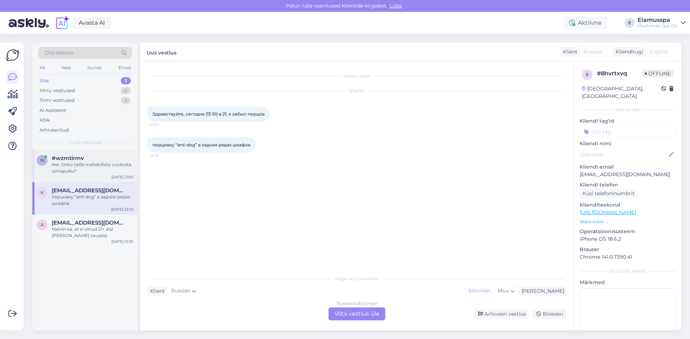
click at [123, 171] on div "Hei. Onko teillä mahdollista vuokrata uimapuku?" at bounding box center [93, 168] width 82 height 13
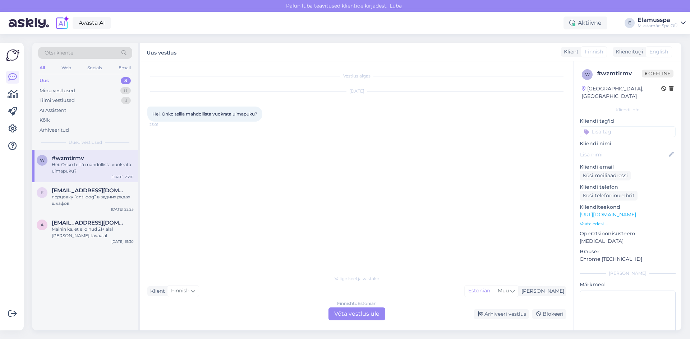
click at [357, 312] on div "Finnish to Estonian Võta vestlus üle" at bounding box center [356, 314] width 57 height 13
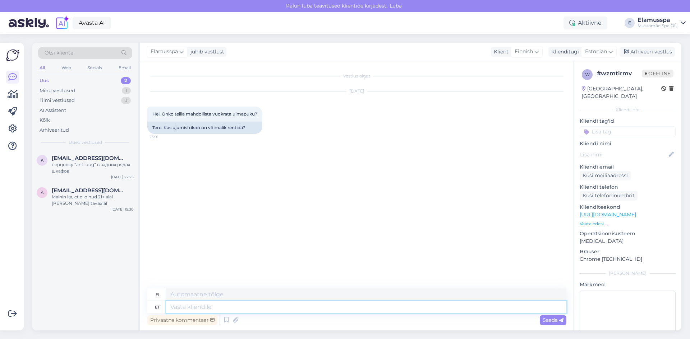
click at [244, 307] on textarea at bounding box center [366, 307] width 400 height 12
type textarea "Tere, k"
type textarea "Hei,"
type textarea "Tere, kahjuks ei"
type textarea "Hei, valitettavasti"
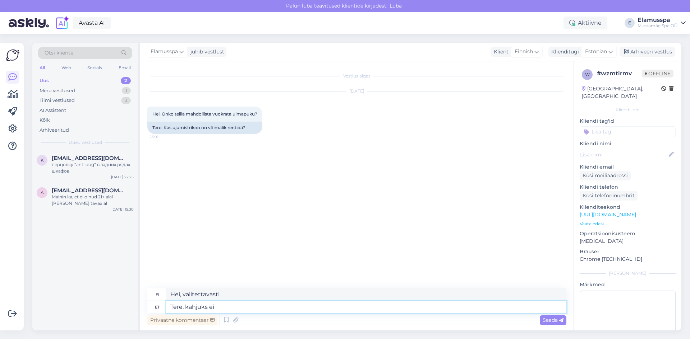
type textarea "Tere, kahjuks ei o"
type textarea "Hei, valitettavasti ei"
type textarea "Tere, kahjuks ei ole ag"
type textarea "Hei, valitettavasti ei."
type textarea "Tere, kahjuks ei ole aga s"
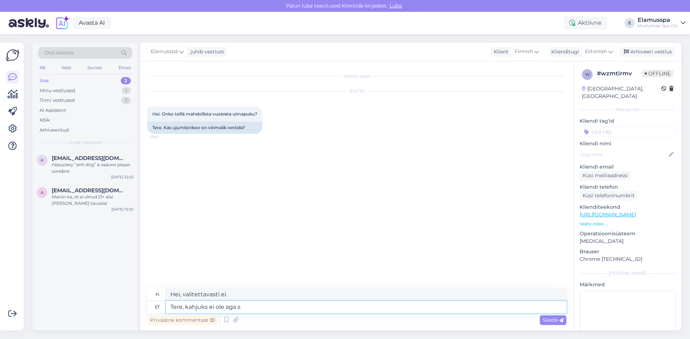
type textarea "Hei, valitettavasti se ei ole"
type textarea "Tere, kahjuks ei ole aga saate ost"
type textarea "Hei, valitettavasti ei ole ohjelmaa."
type textarea "Tere, kahjuks ei ole aga saate osta sed"
type textarea "Hei, valitettavasti et voi ostaa sitä."
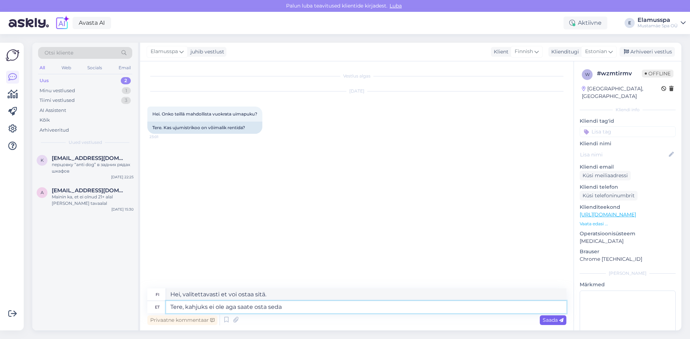
type textarea "Tere, kahjuks ei ole aga saate osta seda"
click at [554, 323] on span "Saada" at bounding box center [552, 320] width 21 height 6
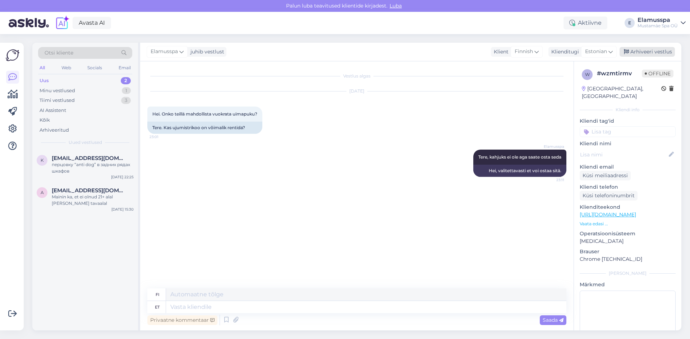
click at [663, 50] on div "Arhiveeri vestlus" at bounding box center [646, 52] width 55 height 10
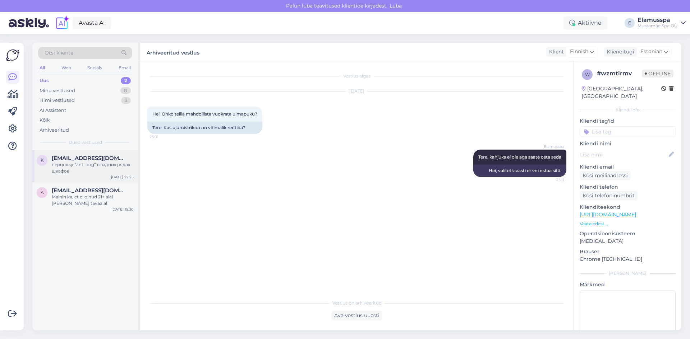
click at [107, 167] on div "перцовку “anti dog” в задних рядах шкафов" at bounding box center [93, 168] width 82 height 13
